Goal: Transaction & Acquisition: Purchase product/service

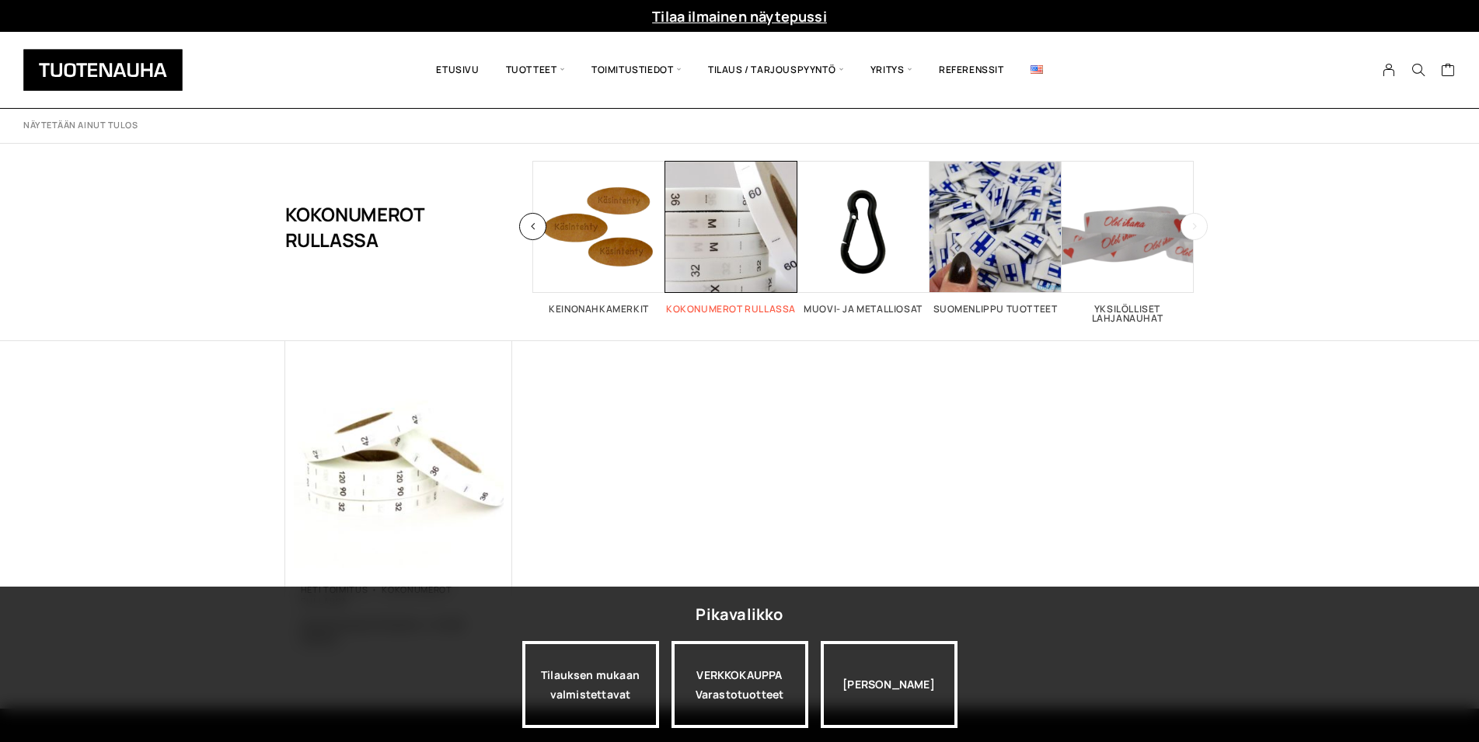
click at [721, 240] on span "Visit product category Kokonumerot rullassa" at bounding box center [731, 227] width 132 height 132
click at [708, 236] on span "Visit product category Kokonumerot rullassa" at bounding box center [731, 227] width 132 height 132
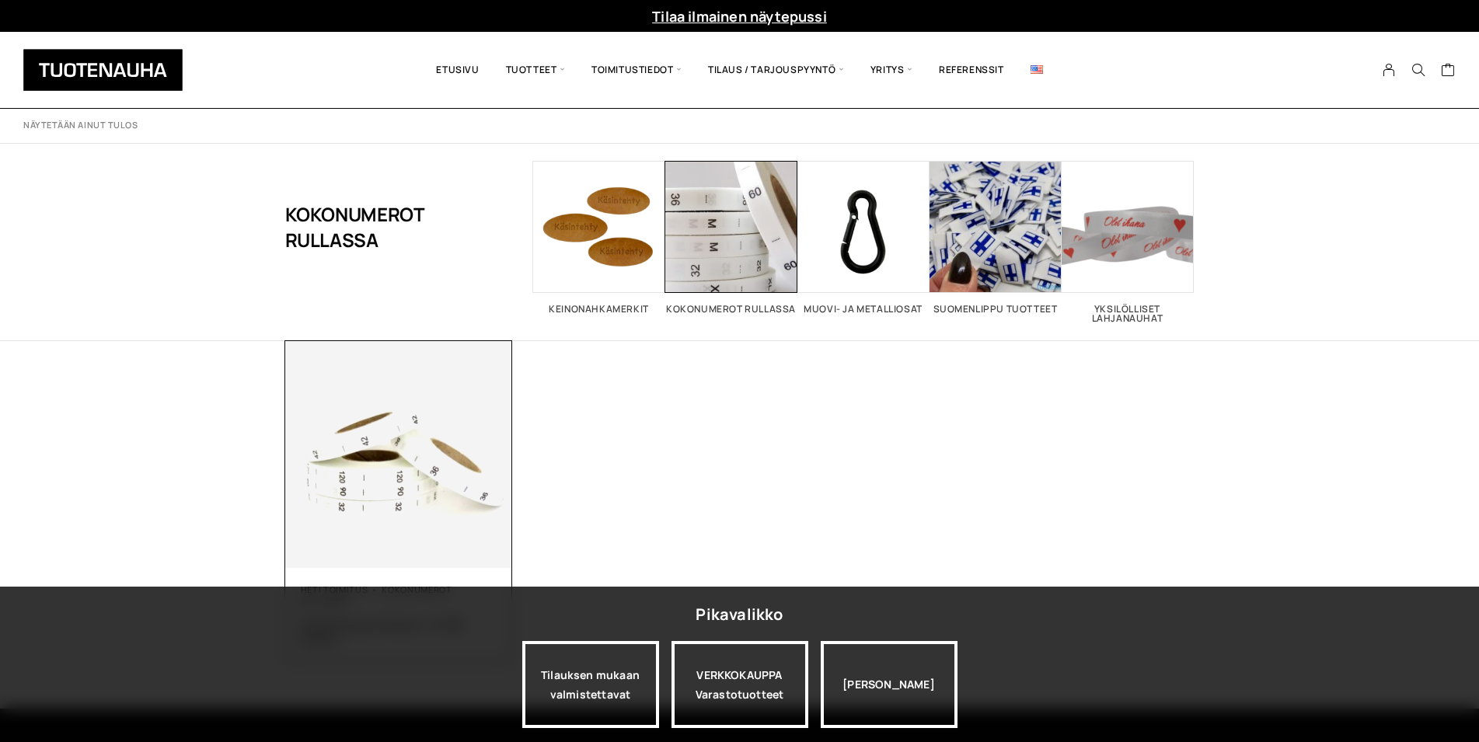
click at [399, 471] on img at bounding box center [399, 455] width 228 height 228
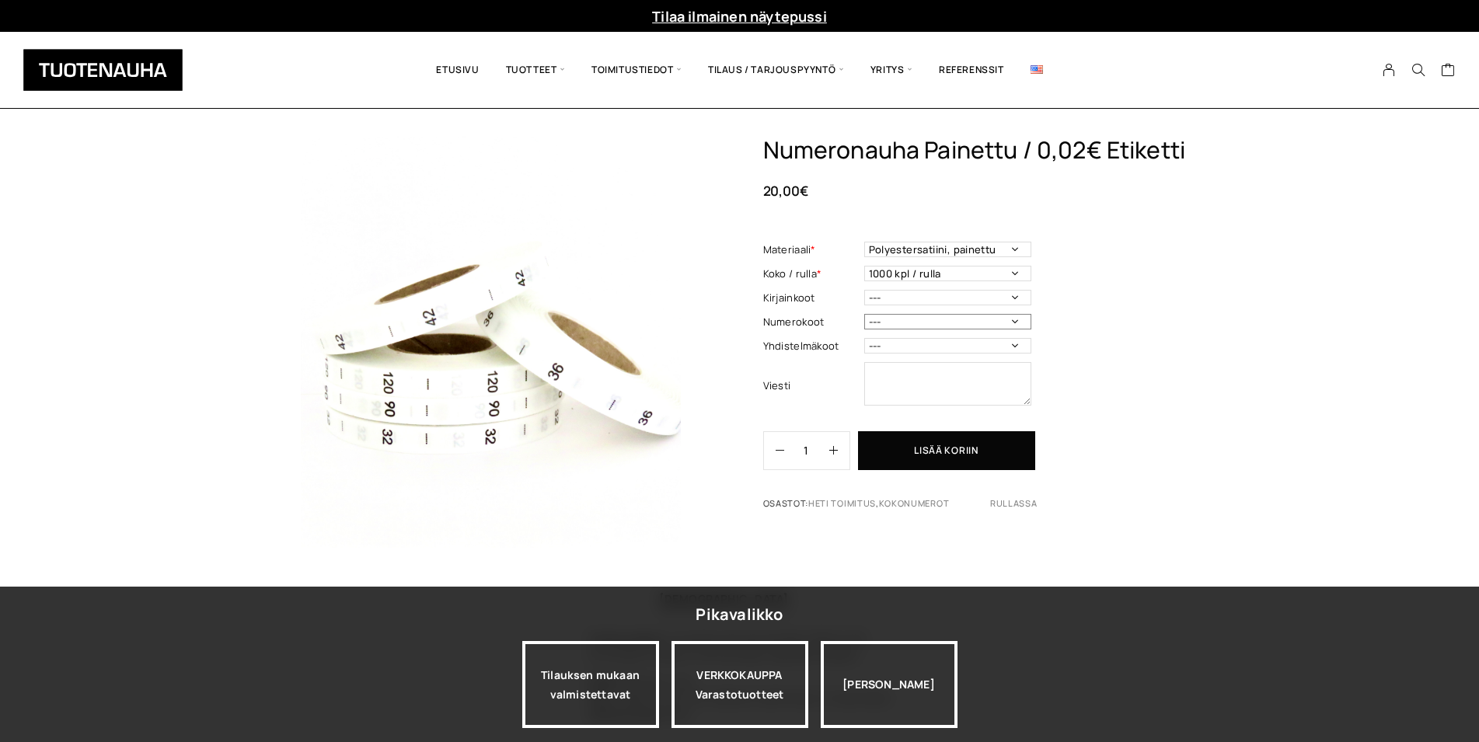
click at [864, 314] on select "--- 32 34 36 38 40 42 44 46 48 50 52 54 56 58 60 70 80 90 100 110 120 130 140 1…" at bounding box center [947, 322] width 167 height 16
click at [1217, 309] on div "Numeronauha Painettu / 0,02€ Etiketti 20,00 € Materiaali * Polyestersatiini, pa…" at bounding box center [739, 461] width 1479 height 650
